Goal: Obtain resource: Download file/media

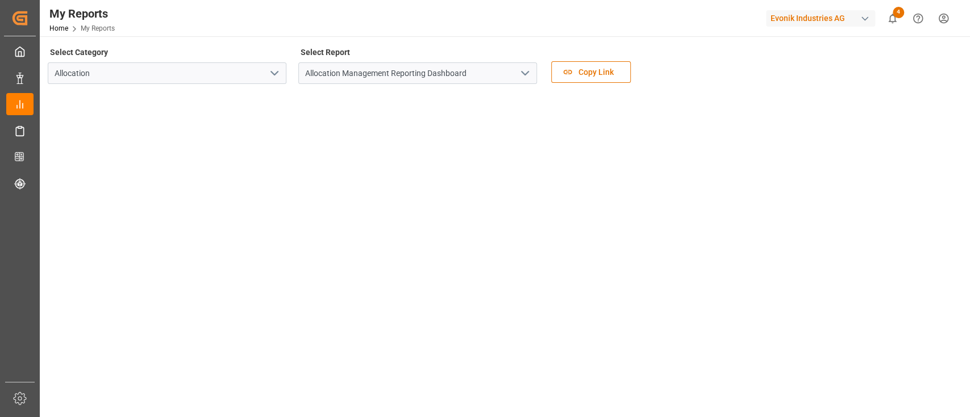
scroll to position [98, 0]
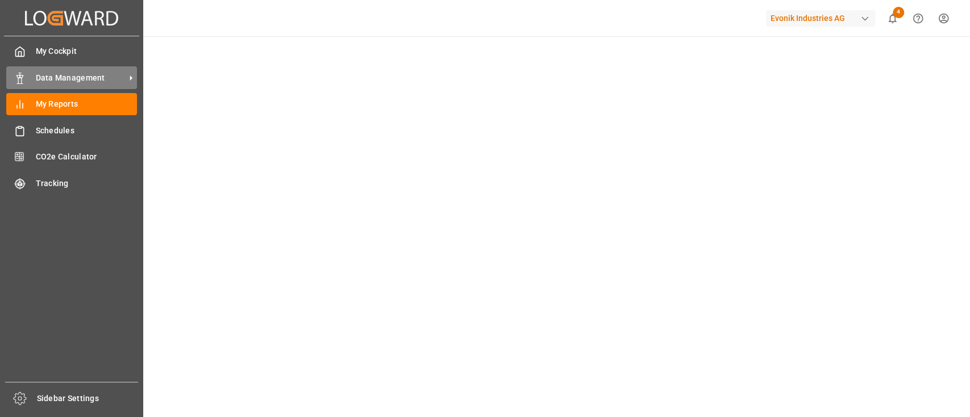
click at [59, 79] on span "Data Management" at bounding box center [81, 78] width 90 height 12
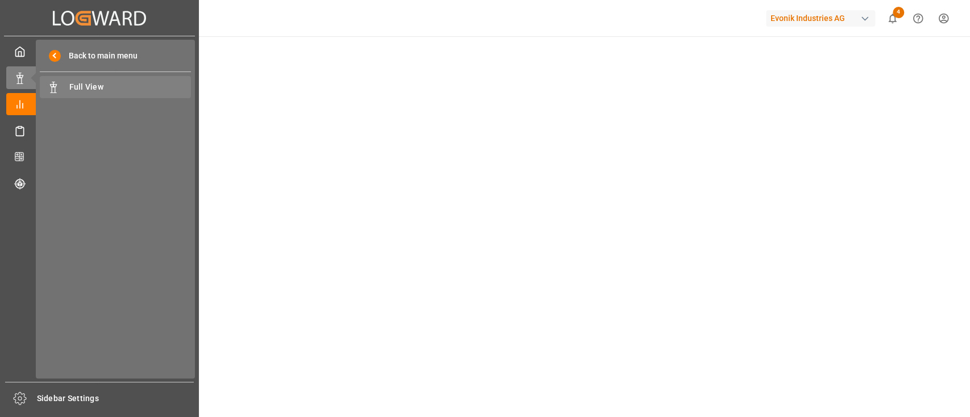
click at [97, 86] on span "Full View" at bounding box center [130, 87] width 122 height 12
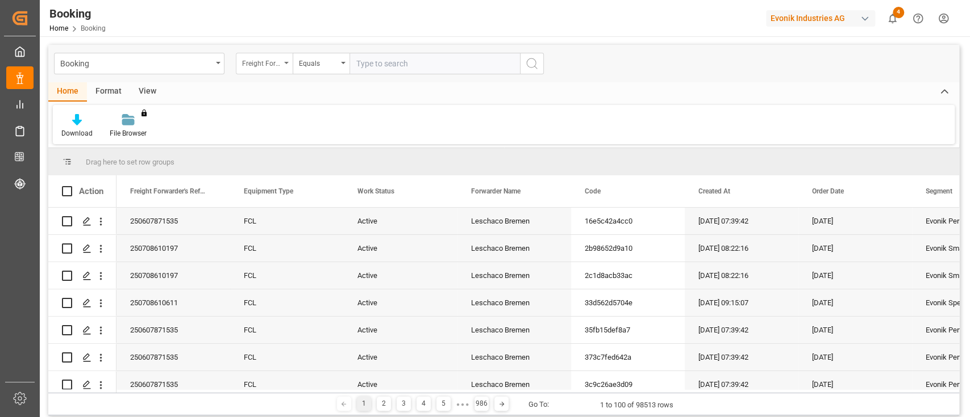
click at [289, 66] on div "Freight Forwarder's Reference No." at bounding box center [264, 64] width 57 height 22
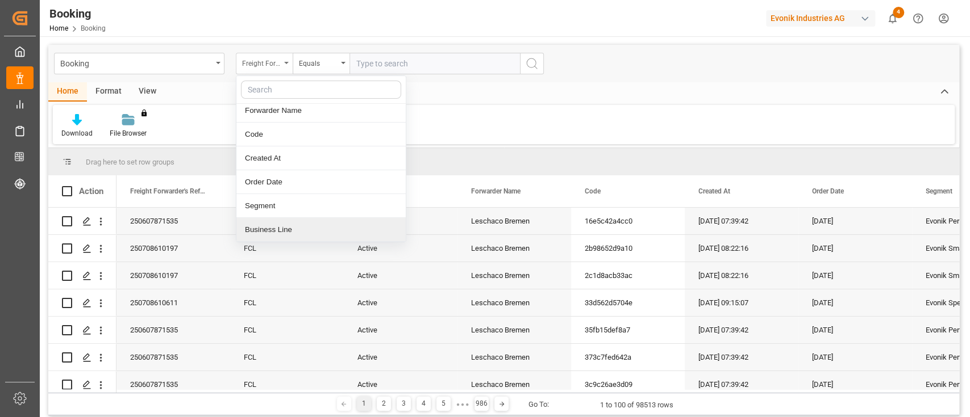
scroll to position [100, 0]
click at [280, 223] on div "Main-carriage No." at bounding box center [320, 231] width 169 height 24
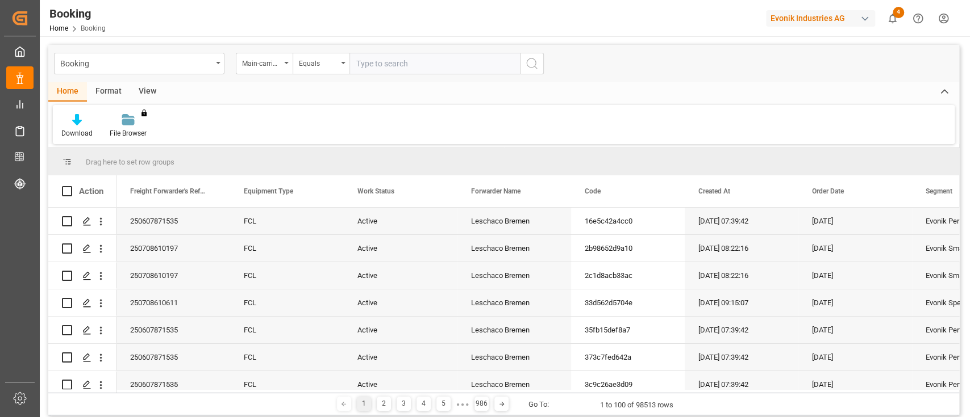
click at [408, 56] on input "text" at bounding box center [434, 64] width 170 height 22
type input "7001218752"
click at [531, 66] on icon "search button" at bounding box center [532, 64] width 14 height 14
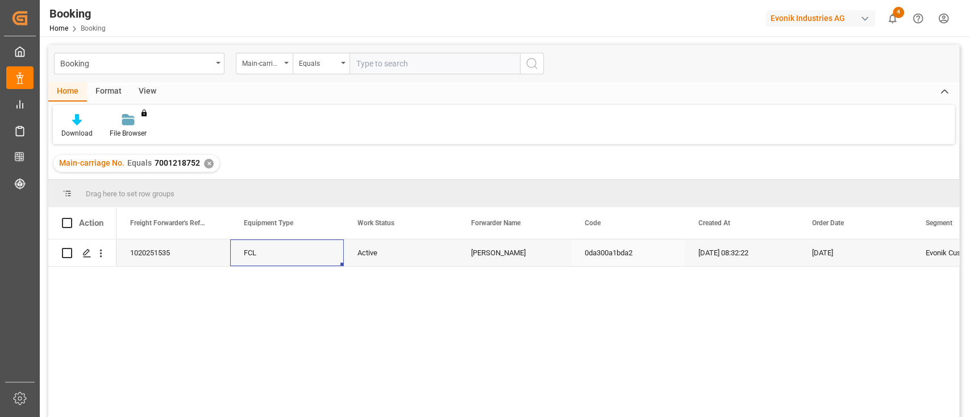
drag, startPoint x: 240, startPoint y: 256, endPoint x: 303, endPoint y: 258, distance: 63.7
click at [240, 256] on div "FCL" at bounding box center [287, 253] width 114 height 27
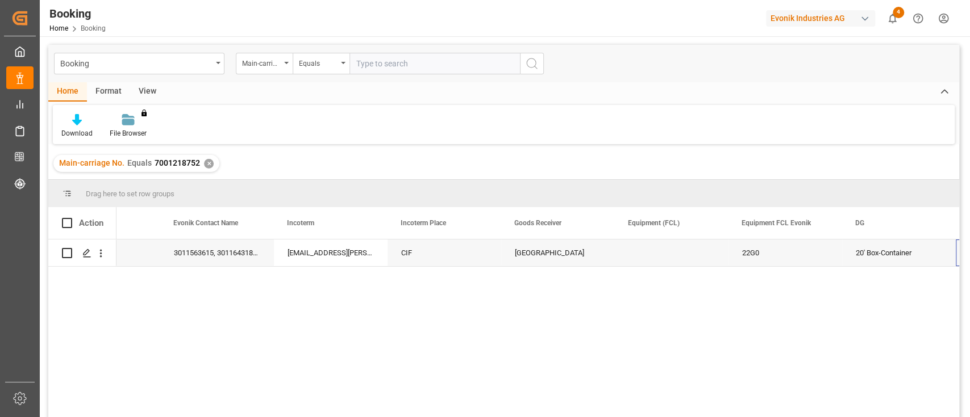
scroll to position [0, 1434]
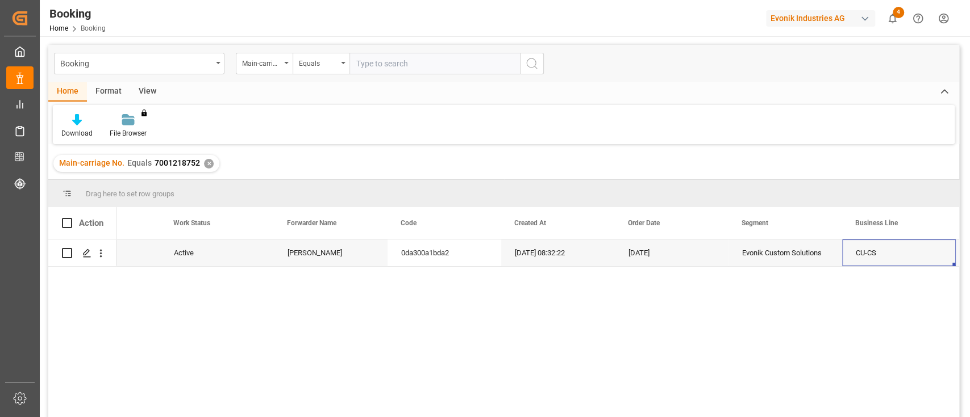
click at [206, 163] on div "✕" at bounding box center [209, 164] width 10 height 10
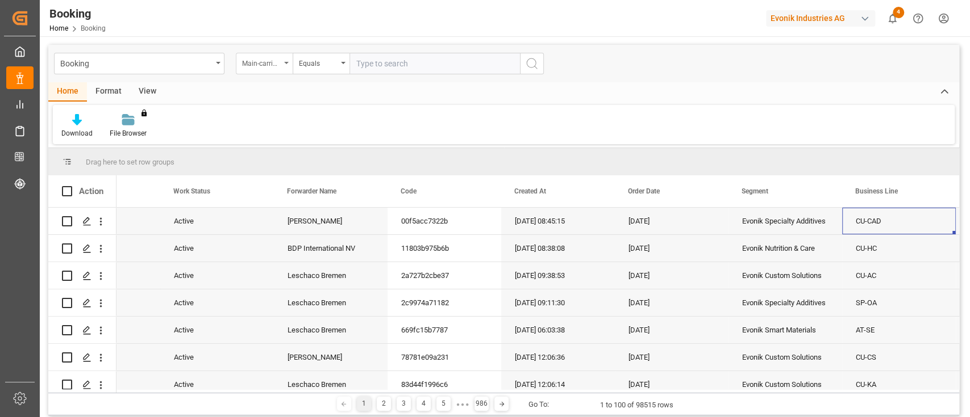
scroll to position [0, 184]
click at [286, 66] on div "Main-carriage No." at bounding box center [264, 64] width 57 height 22
click at [278, 161] on div "Work Status" at bounding box center [320, 164] width 169 height 24
click at [379, 60] on input "text" at bounding box center [434, 64] width 170 height 22
type input "active"
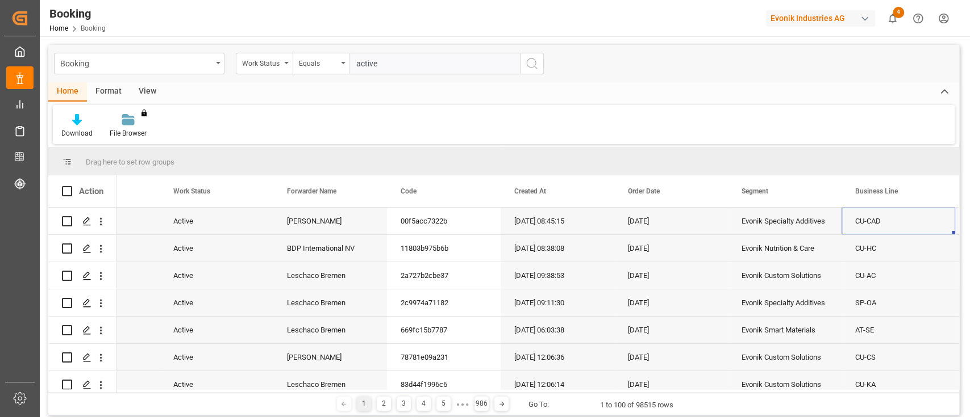
click at [536, 63] on circle "search button" at bounding box center [531, 63] width 9 height 9
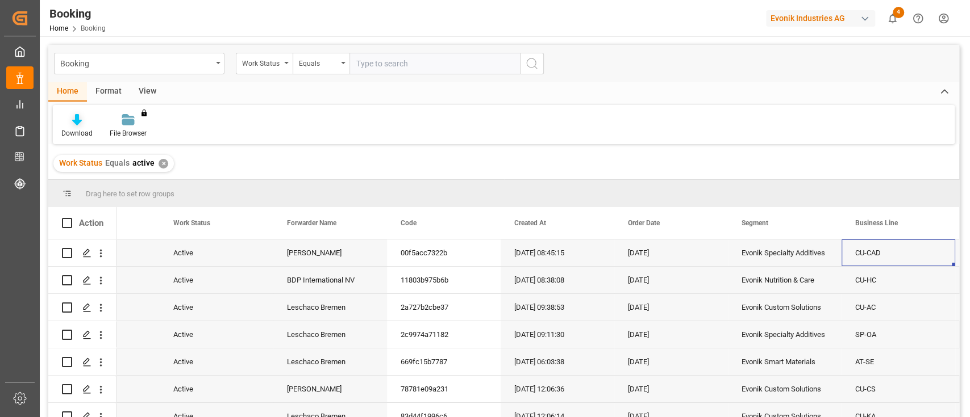
click at [77, 128] on div "Download" at bounding box center [76, 133] width 31 height 10
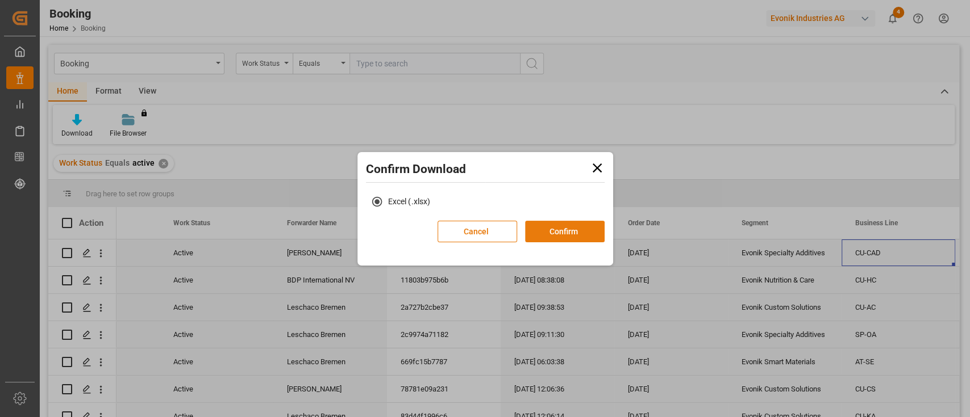
click at [561, 229] on button "Confirm" at bounding box center [565, 232] width 80 height 22
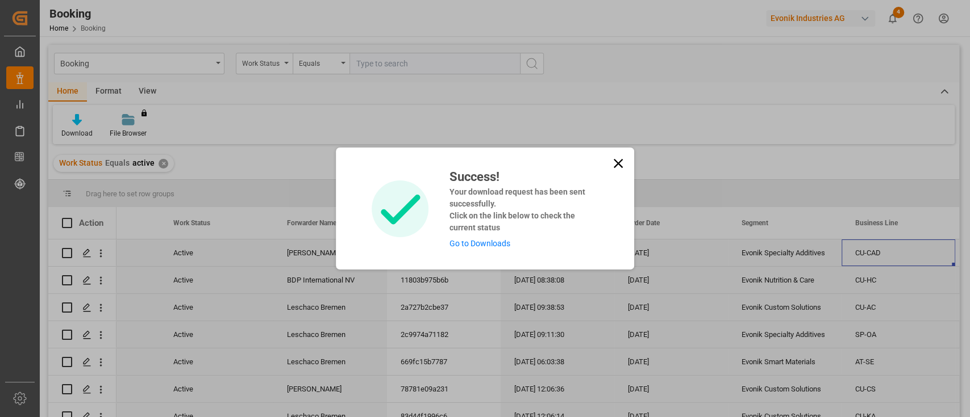
click at [481, 243] on link "Go to Downloads" at bounding box center [479, 243] width 61 height 9
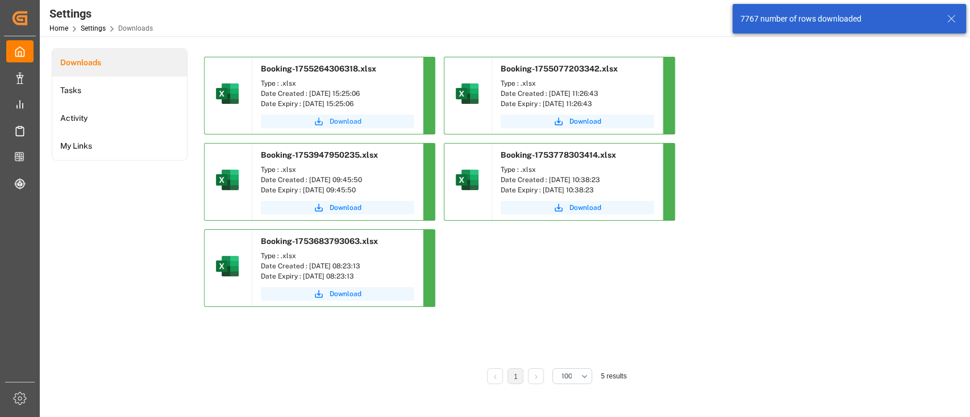
click at [345, 122] on span "Download" at bounding box center [345, 121] width 32 height 10
